Goal: Navigation & Orientation: Find specific page/section

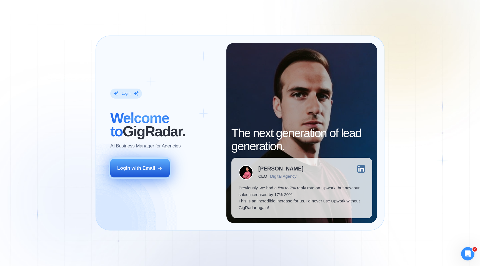
click at [158, 175] on button "Login with Email" at bounding box center [139, 168] width 59 height 19
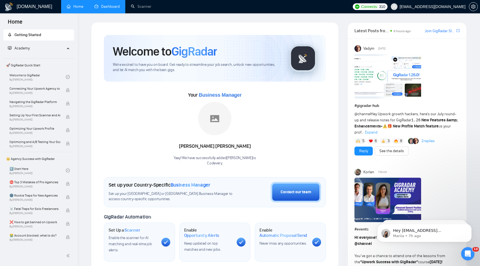
click at [106, 5] on link "Dashboard" at bounding box center [106, 6] width 25 height 5
